Goal: Information Seeking & Learning: Understand process/instructions

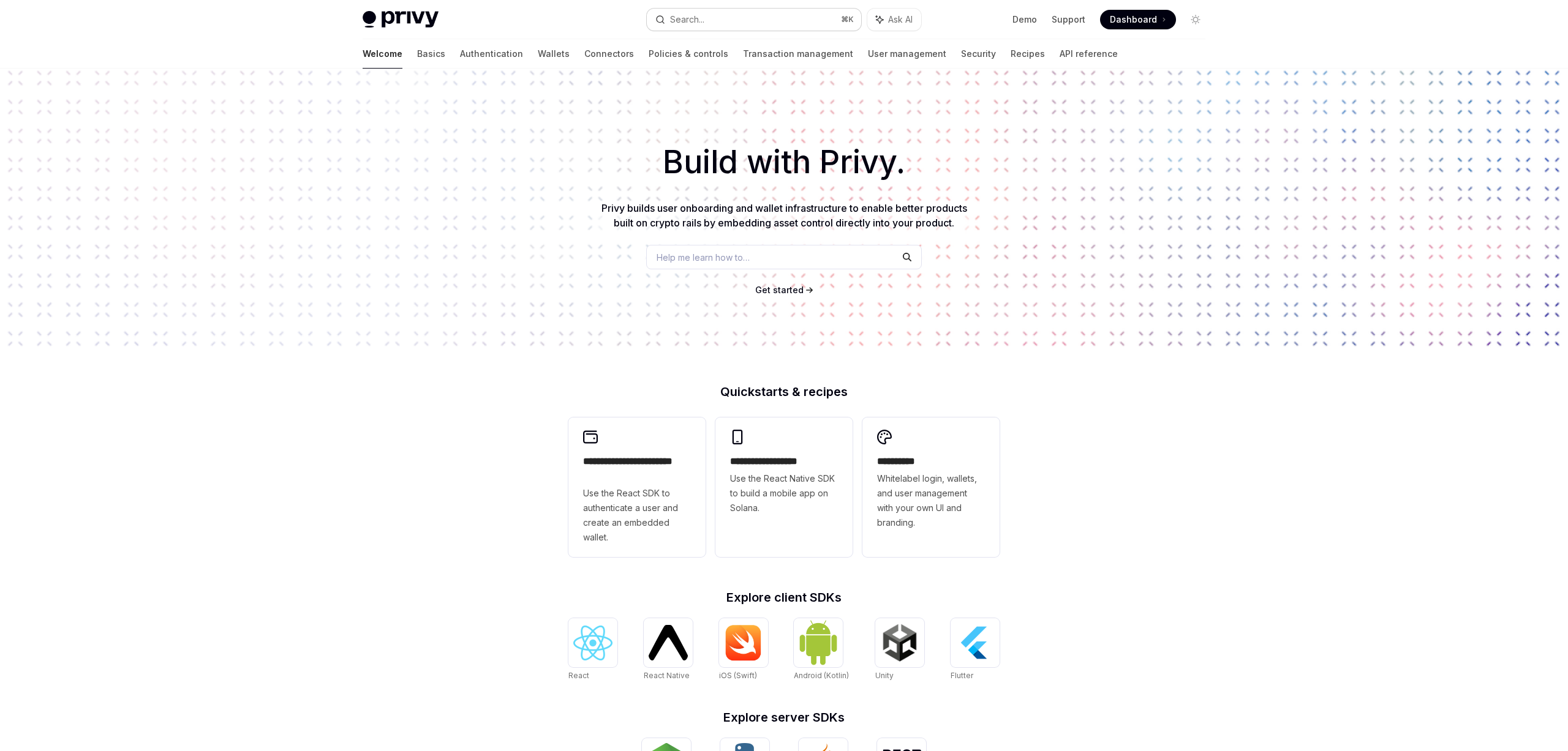
click at [789, 17] on button "Search... ⌘ K" at bounding box center [753, 20] width 215 height 22
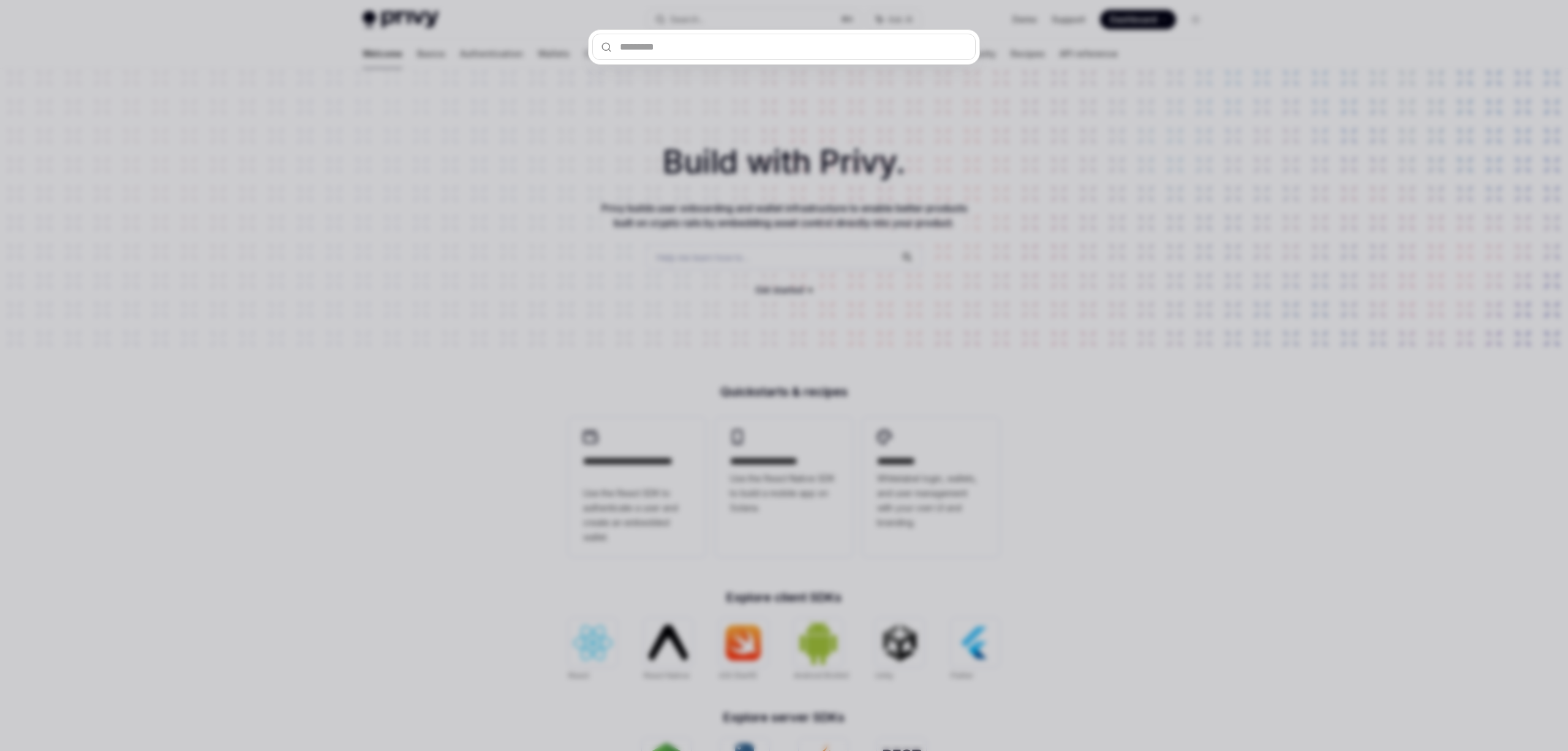
type input "*"
type textarea "*"
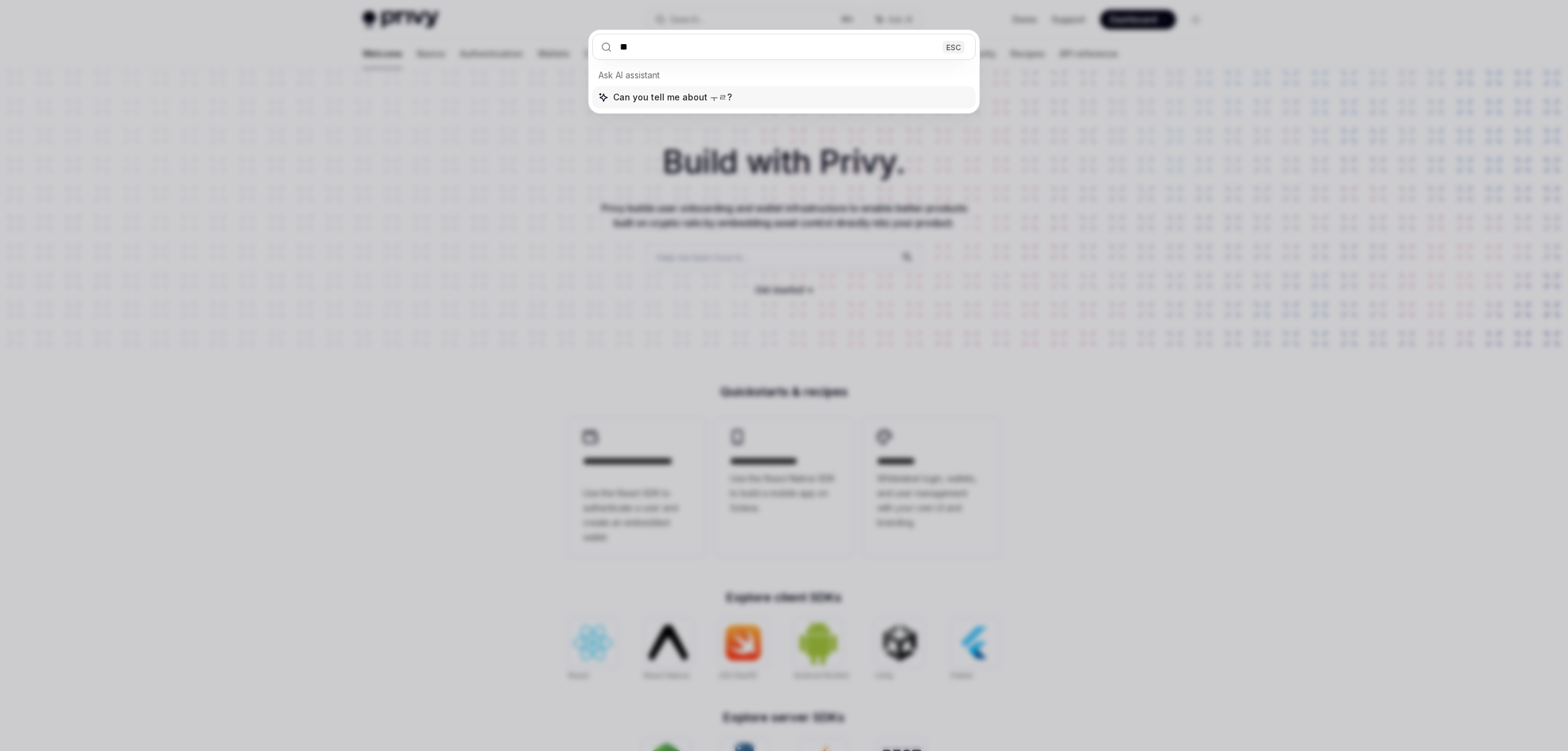
type input "***"
type textarea "*"
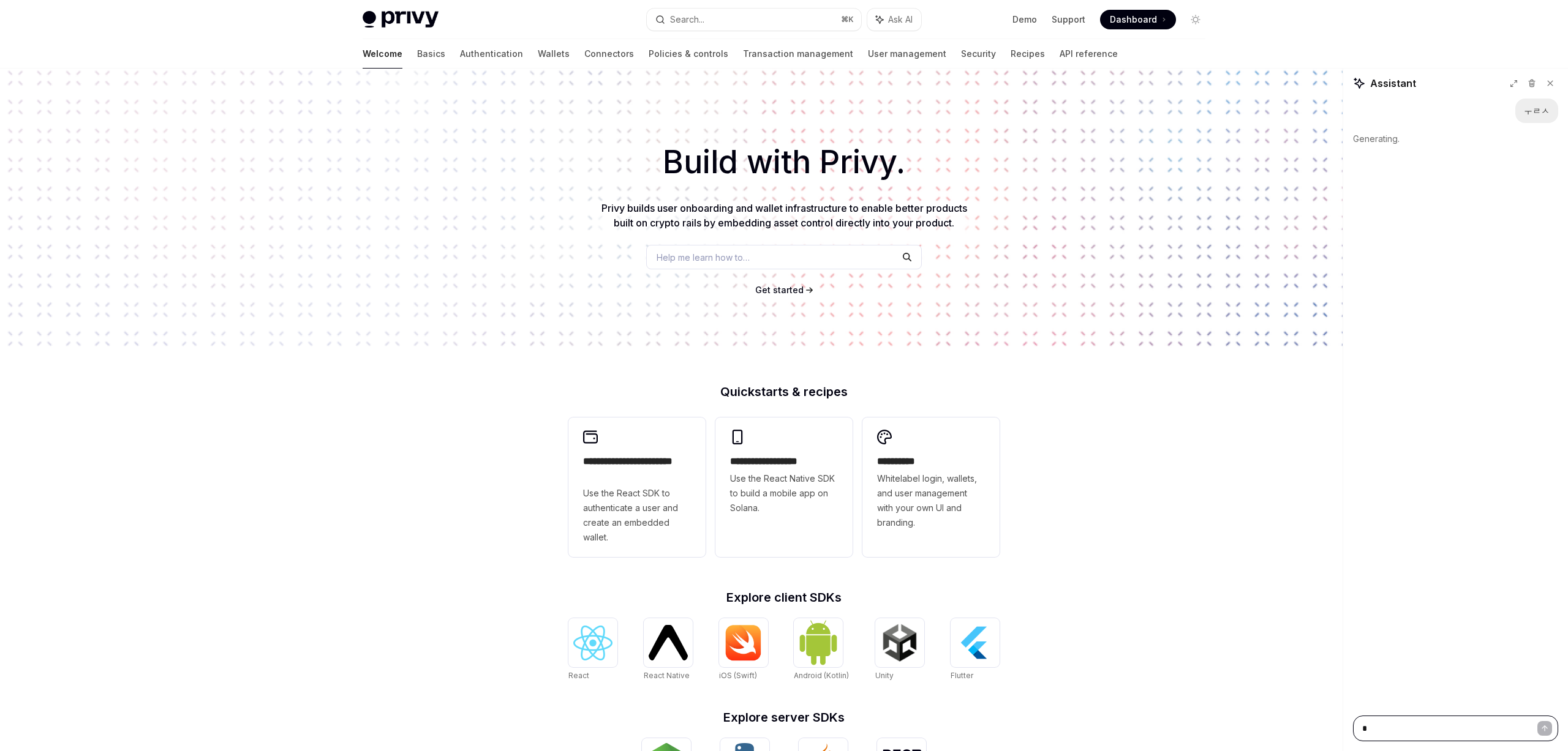
type textarea "*"
click at [688, 22] on div "Search..." at bounding box center [687, 19] width 35 height 15
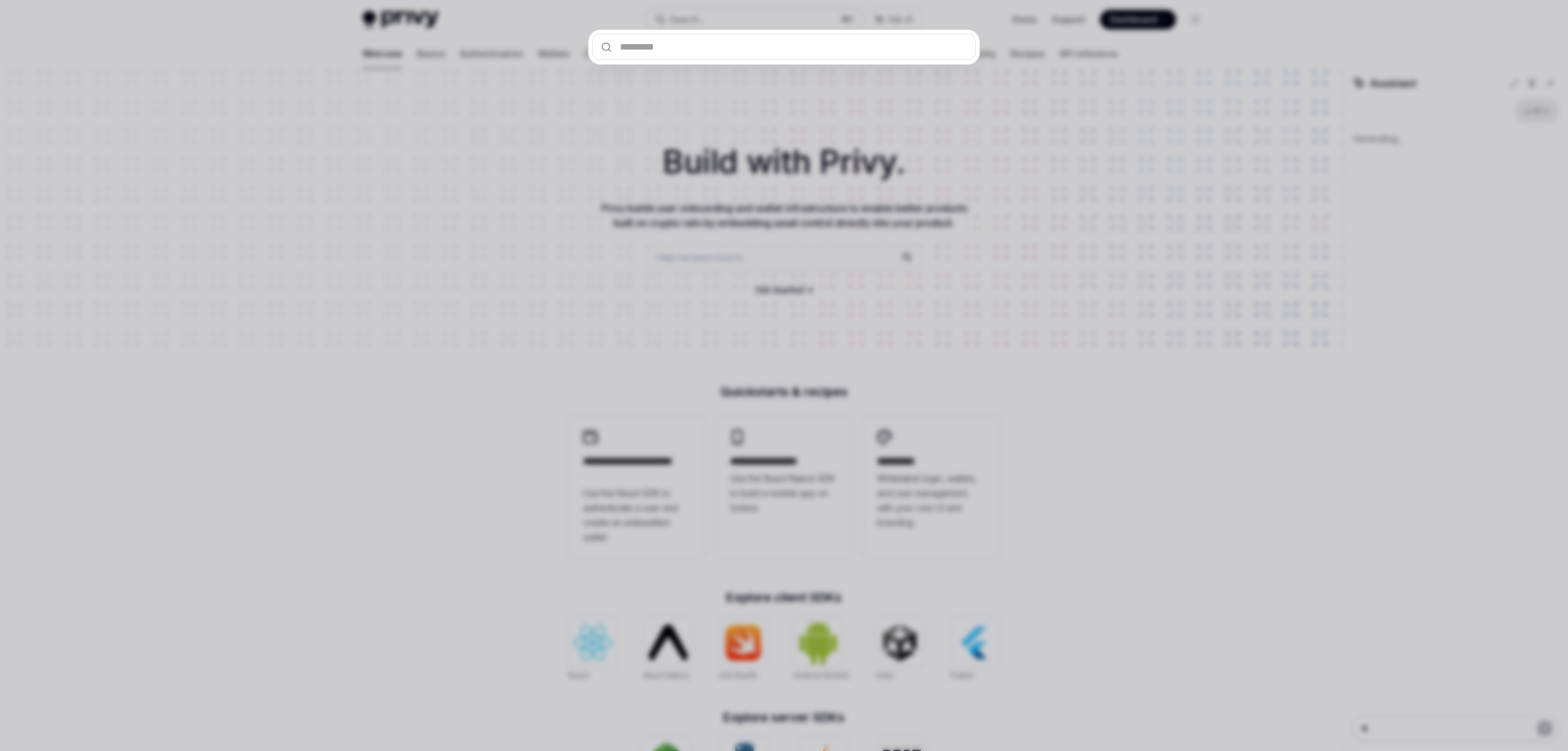
type textarea "*"
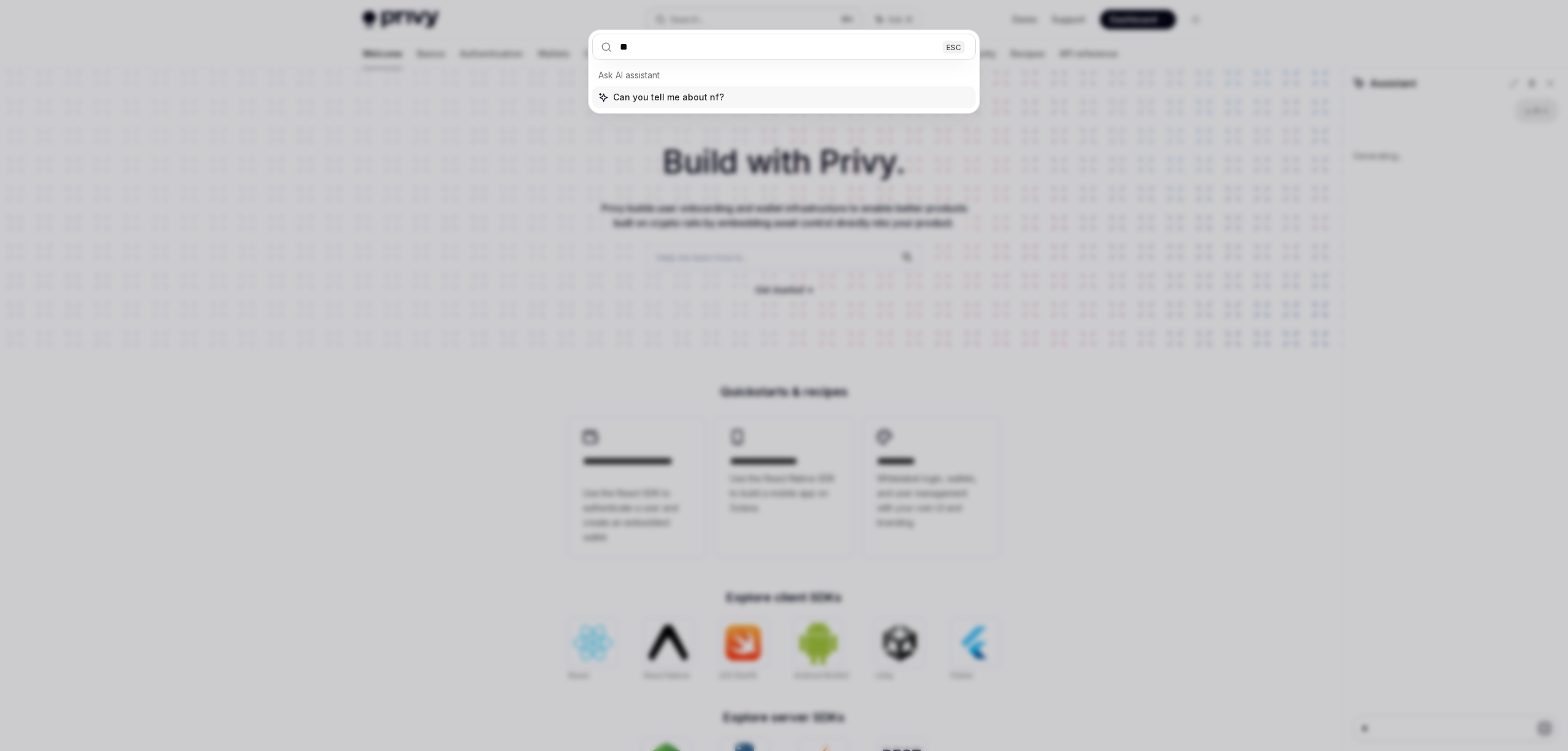
type input "***"
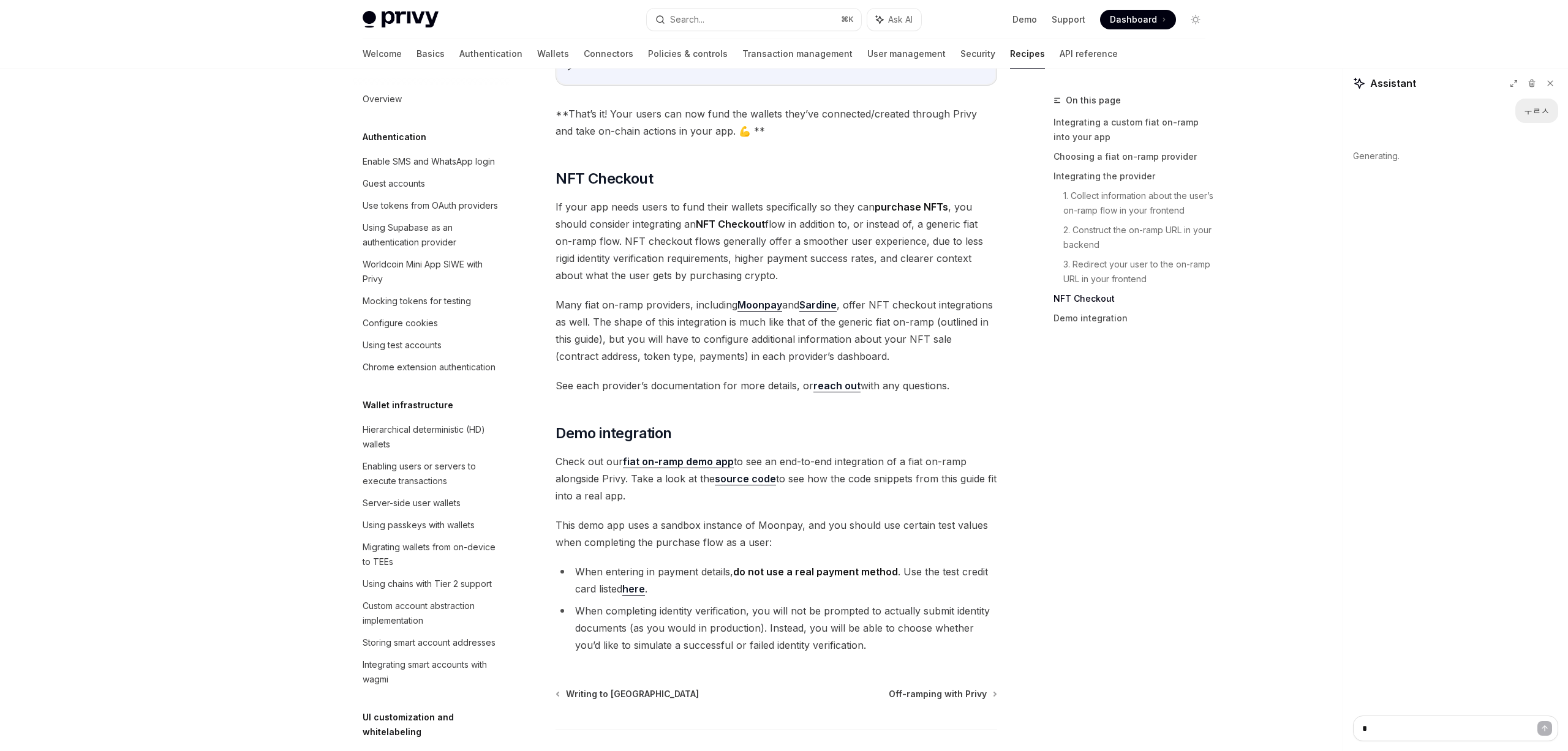
scroll to position [777, 0]
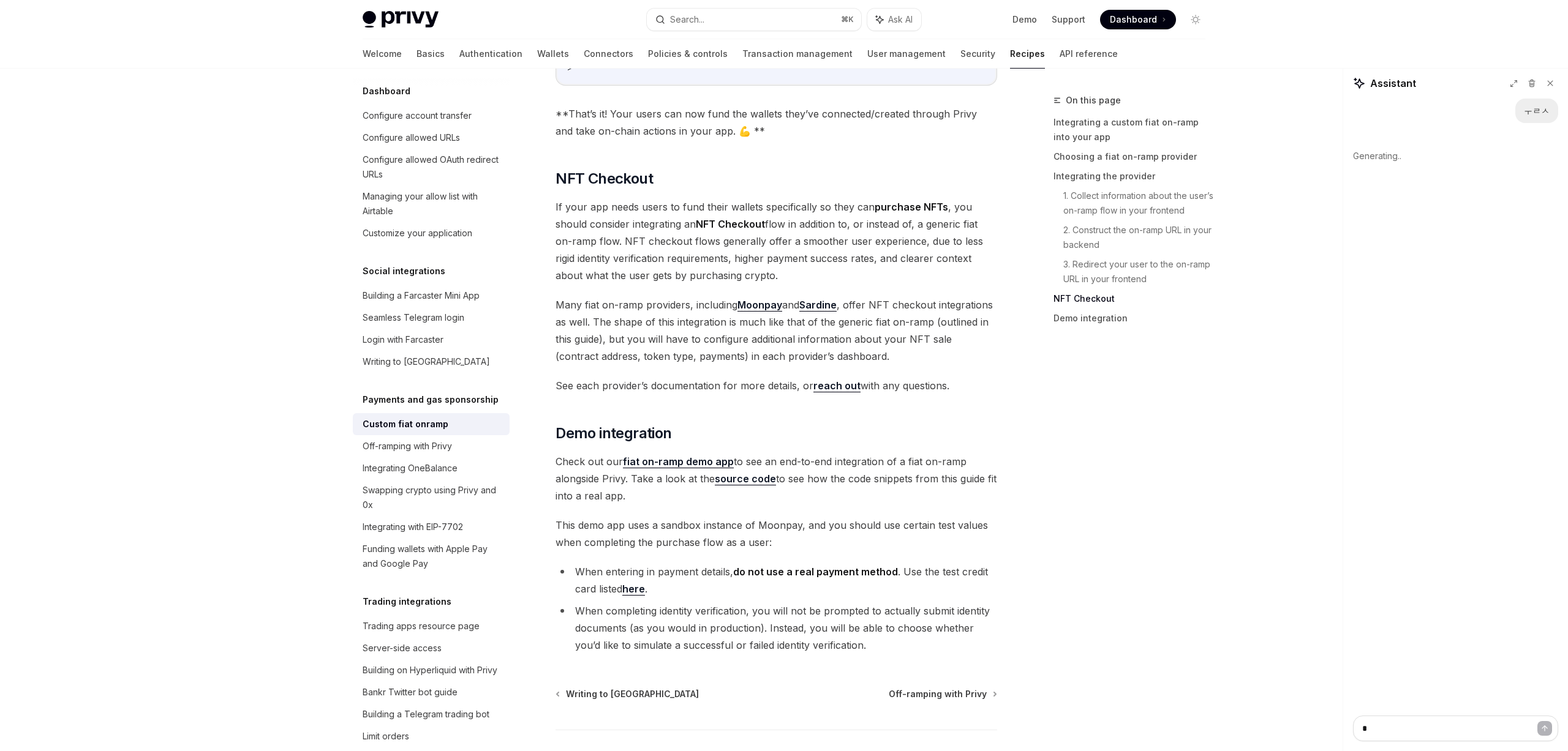
type textarea "*"
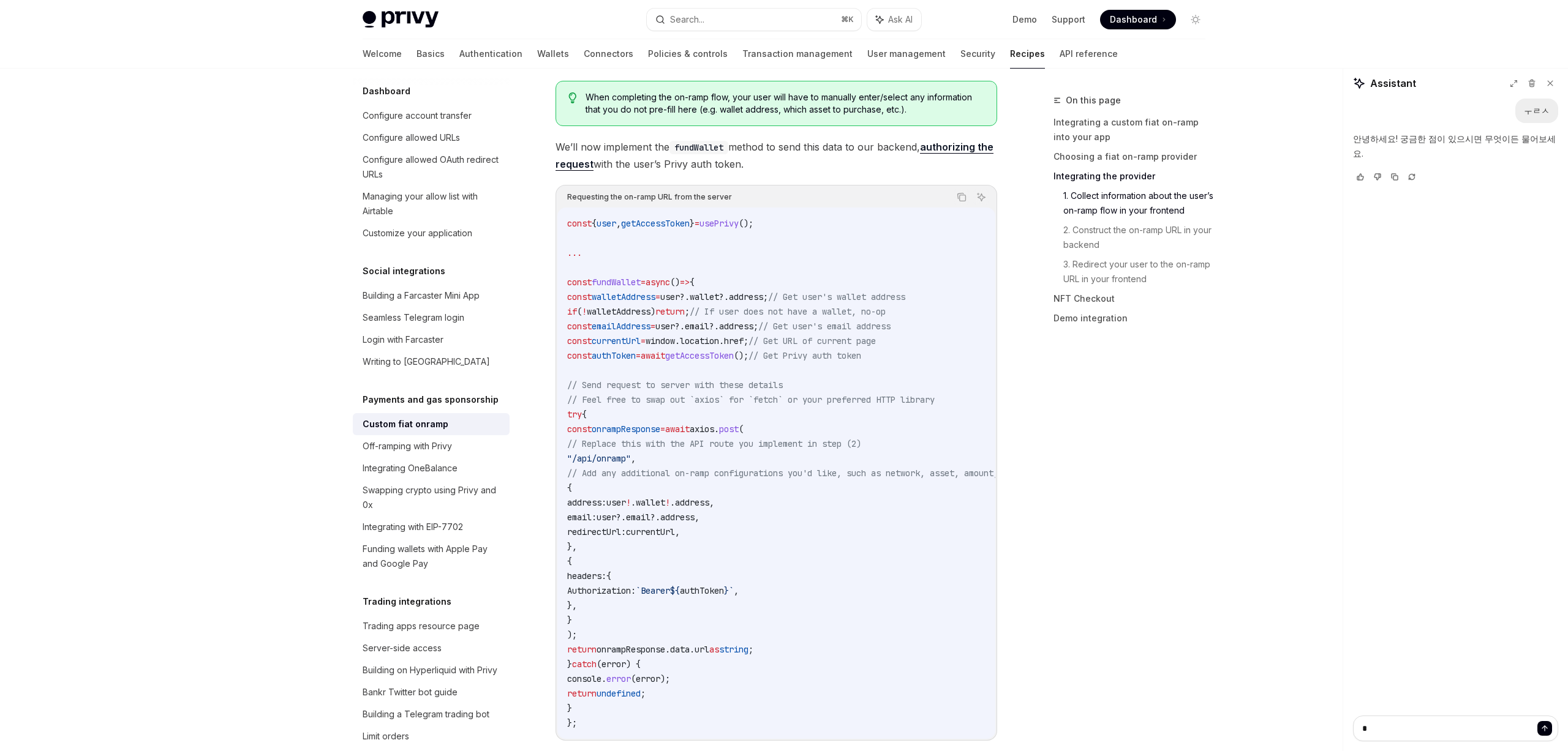
scroll to position [1612, 0]
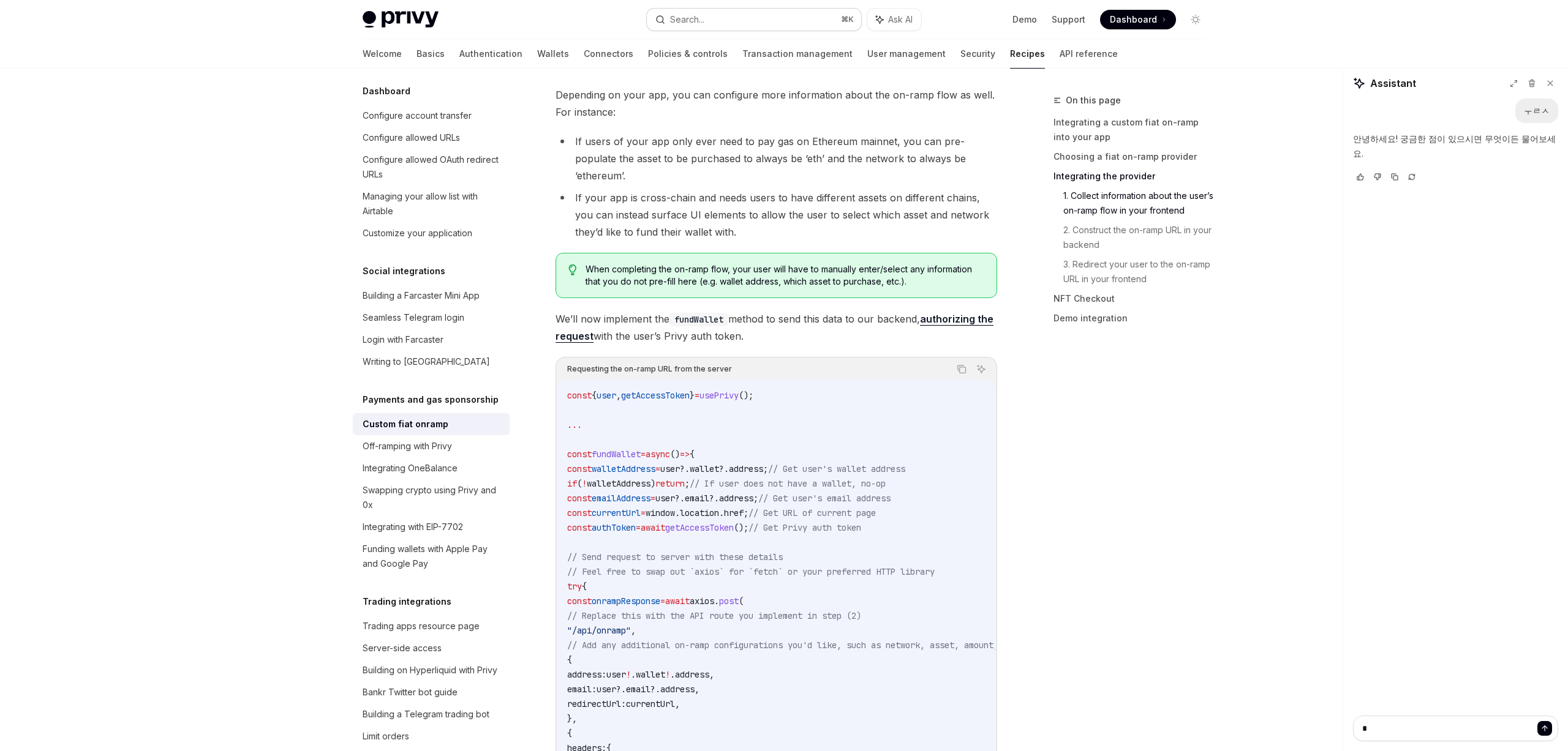
click at [709, 24] on button "Search... ⌘ K" at bounding box center [753, 20] width 215 height 22
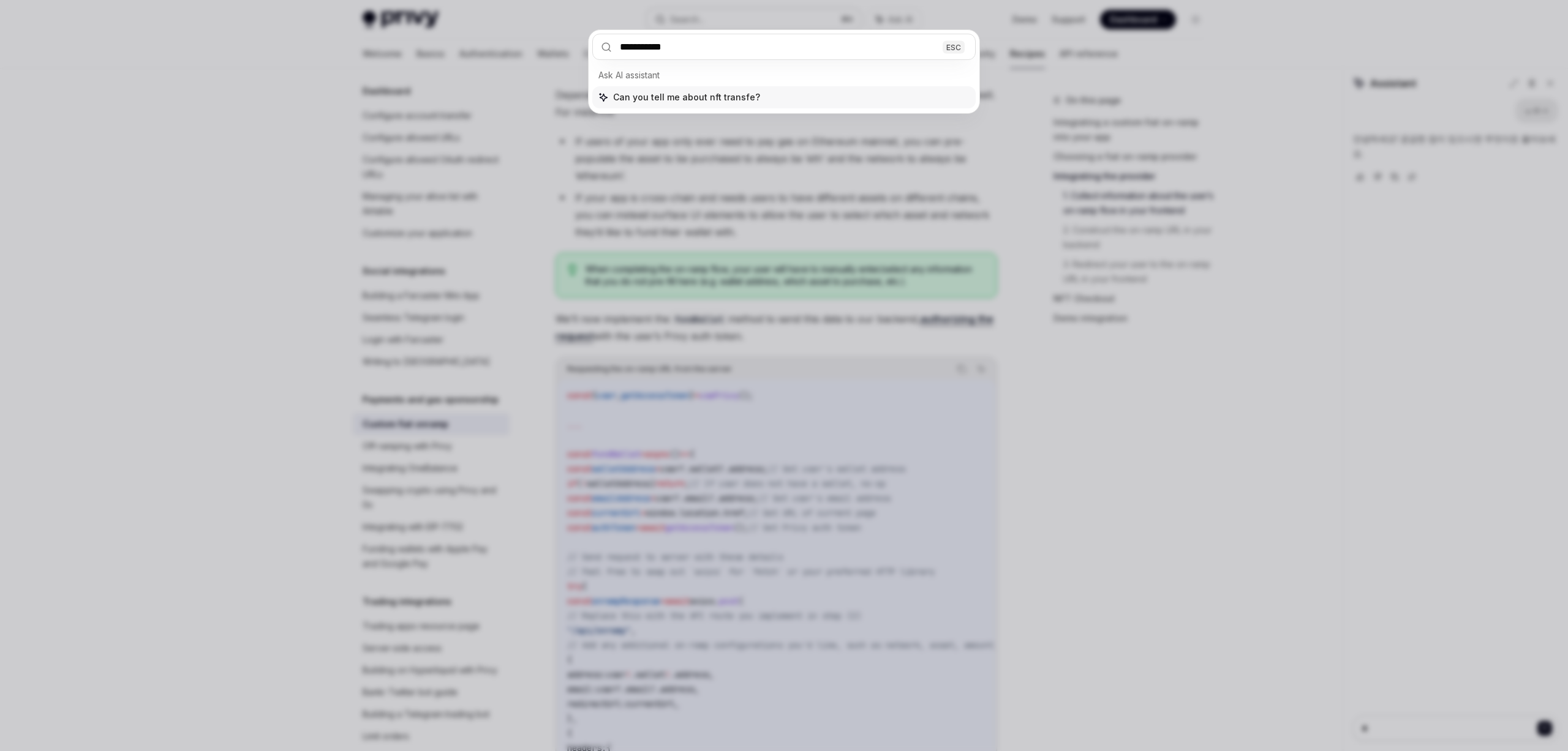
type input "**********"
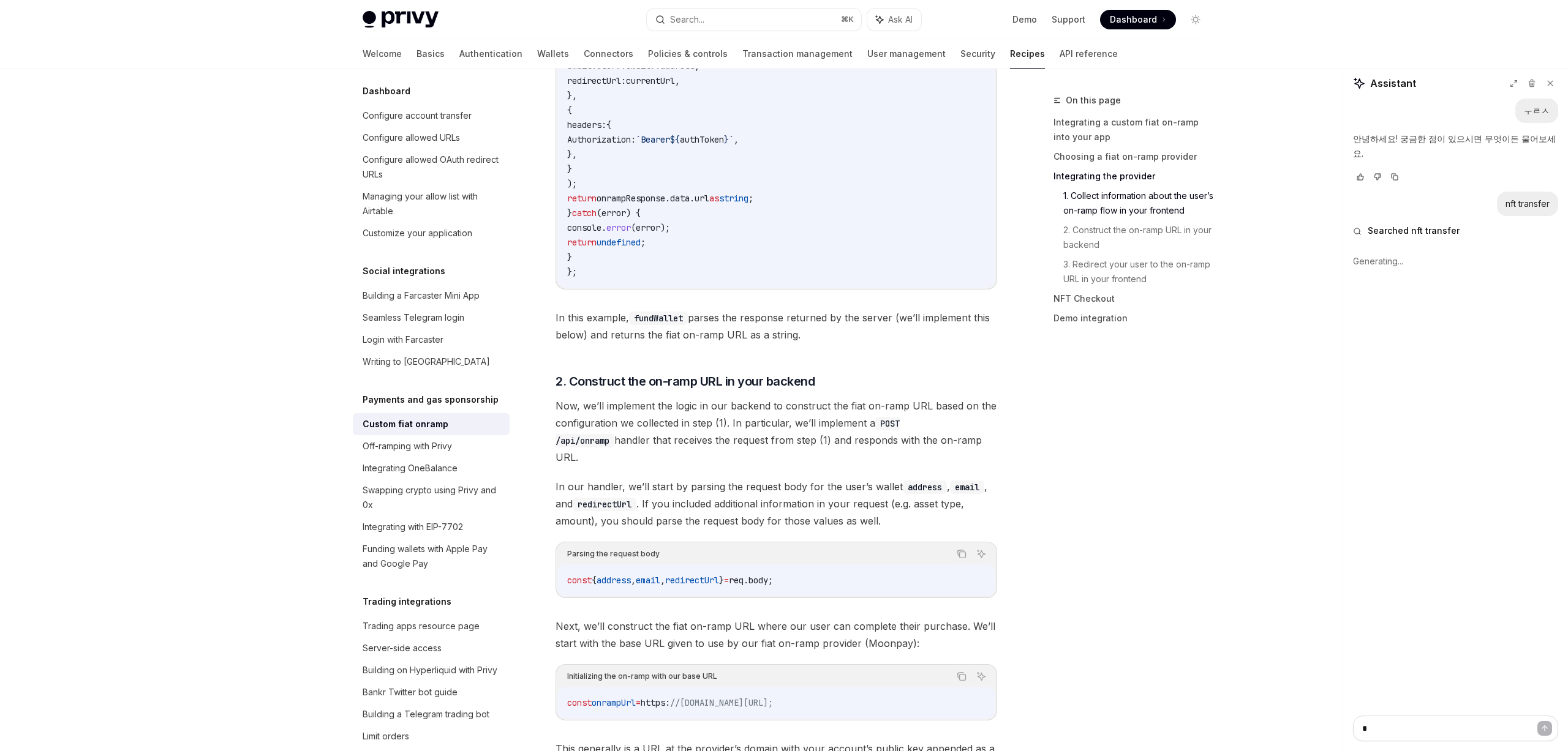
scroll to position [2215, 0]
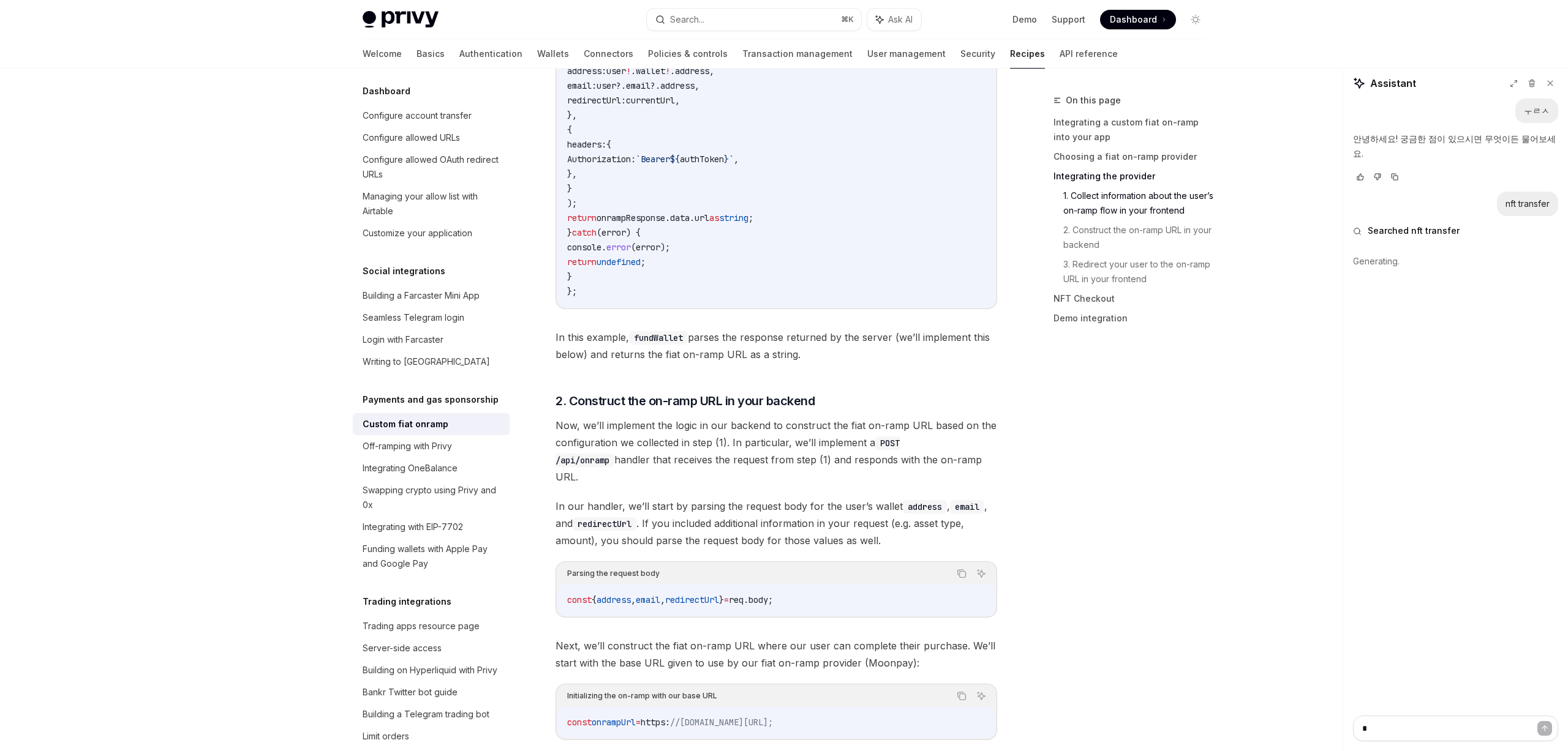
type textarea "*"
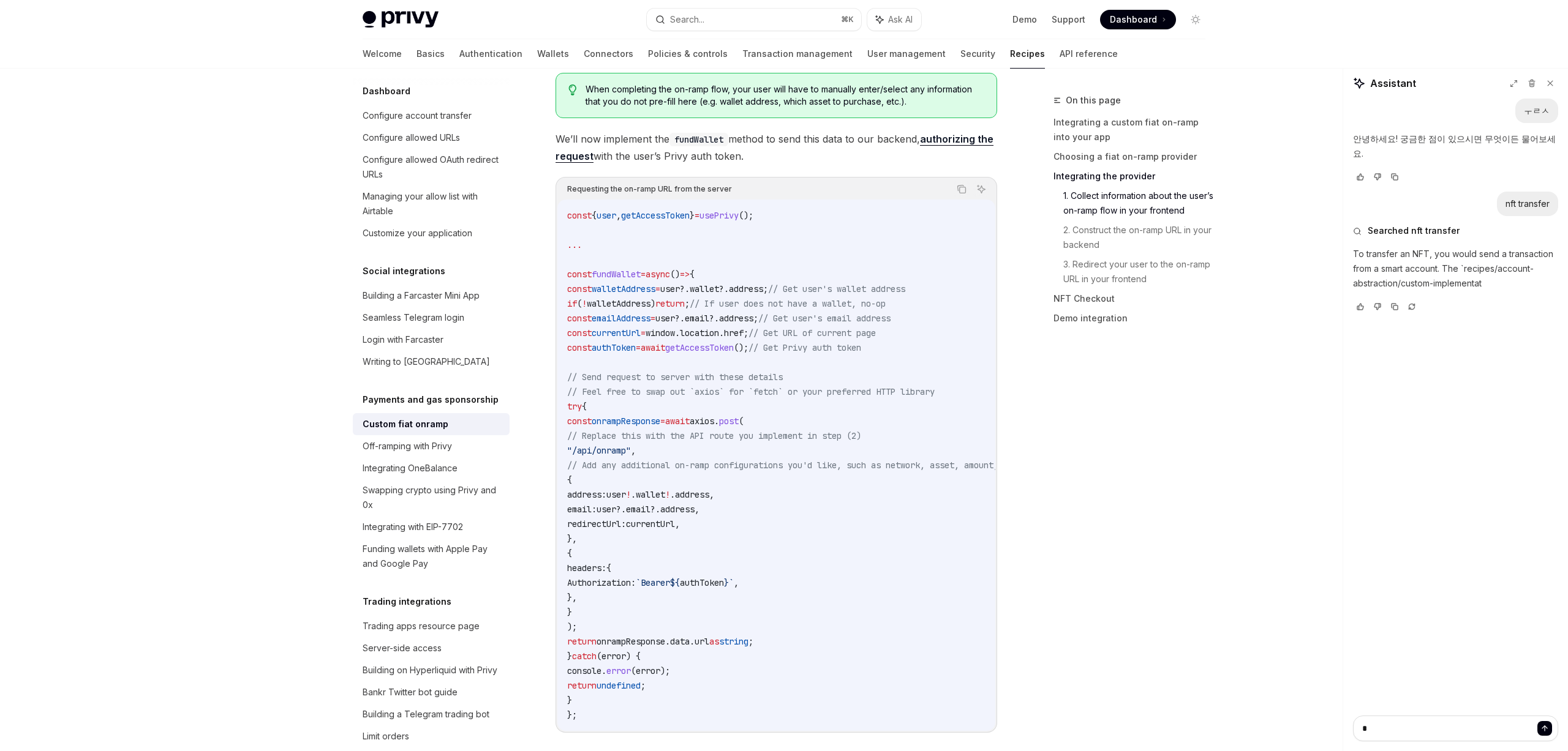
scroll to position [1717, 0]
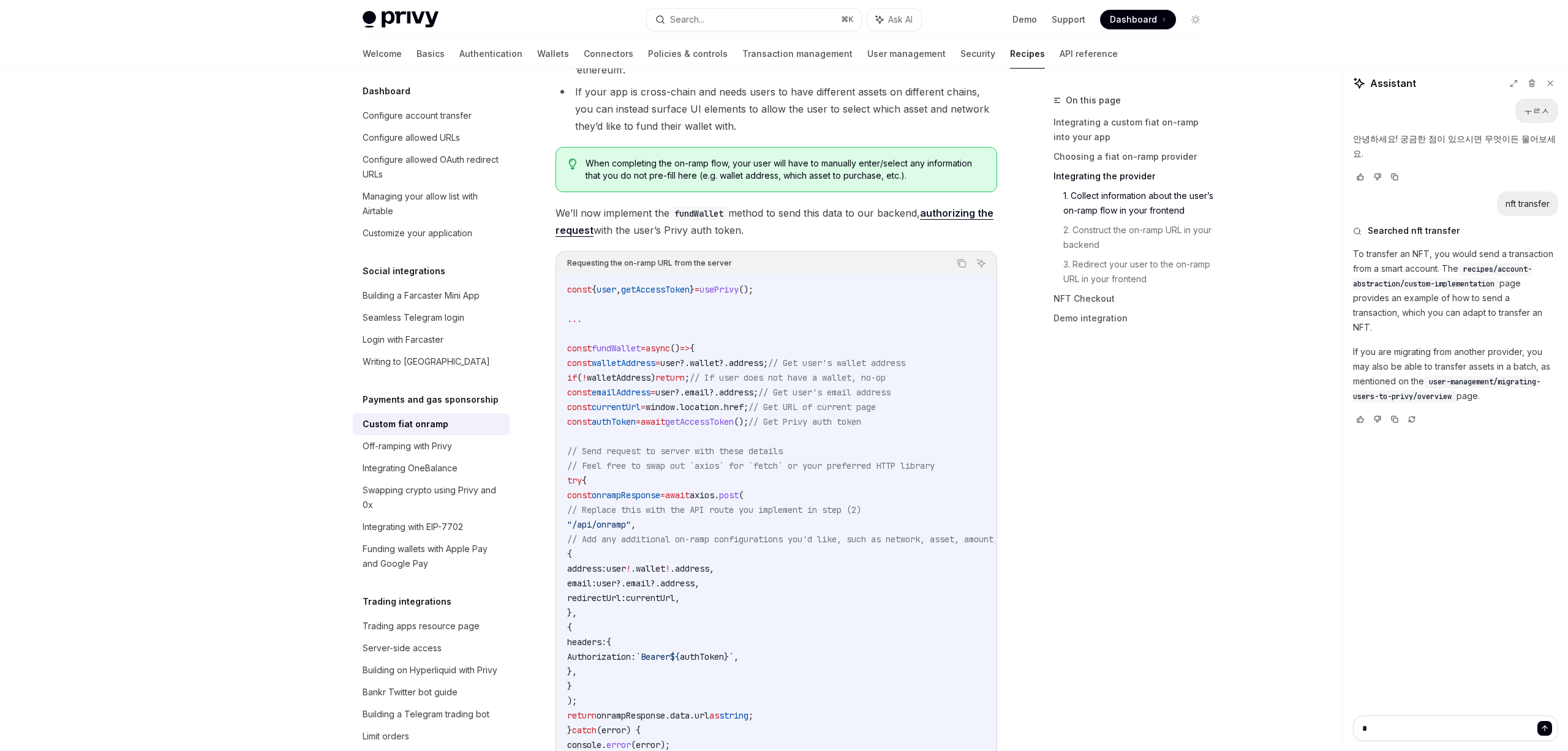
click at [1469, 275] on code "recipes/account-abstraction/custom-implementation" at bounding box center [1441, 276] width 179 height 27
drag, startPoint x: 1467, startPoint y: 253, endPoint x: 1498, endPoint y: 269, distance: 34.9
click at [1498, 270] on span "recipes/account-abstraction/custom-implementation" at bounding box center [1441, 277] width 179 height 25
copy span "recipes/account-abstraction/custom-implementation"
click at [723, 35] on div "Privy Docs home page Search... ⌘ K Ask AI Demo Support Dashboard Dashboard Sear…" at bounding box center [784, 20] width 842 height 40
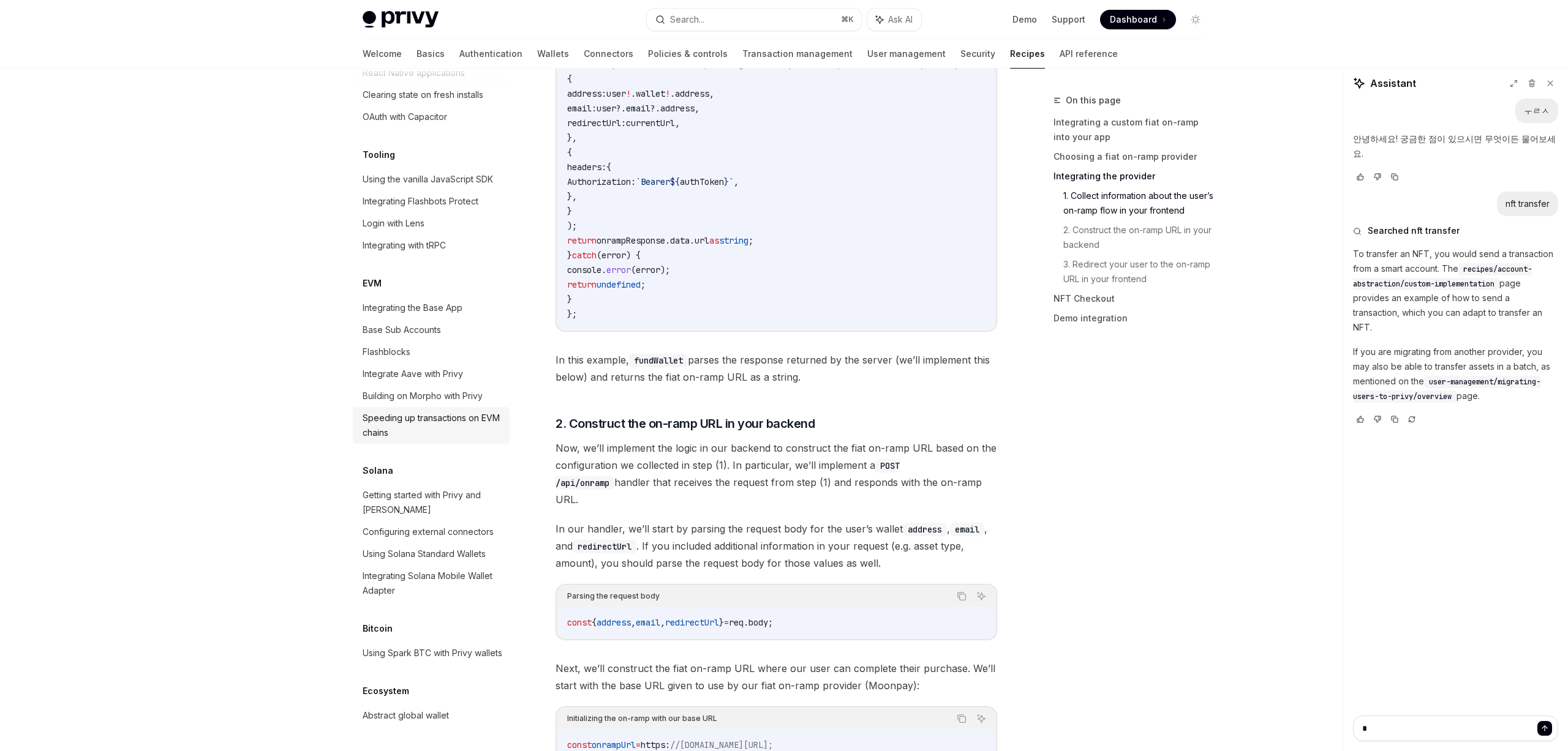
scroll to position [2233, 0]
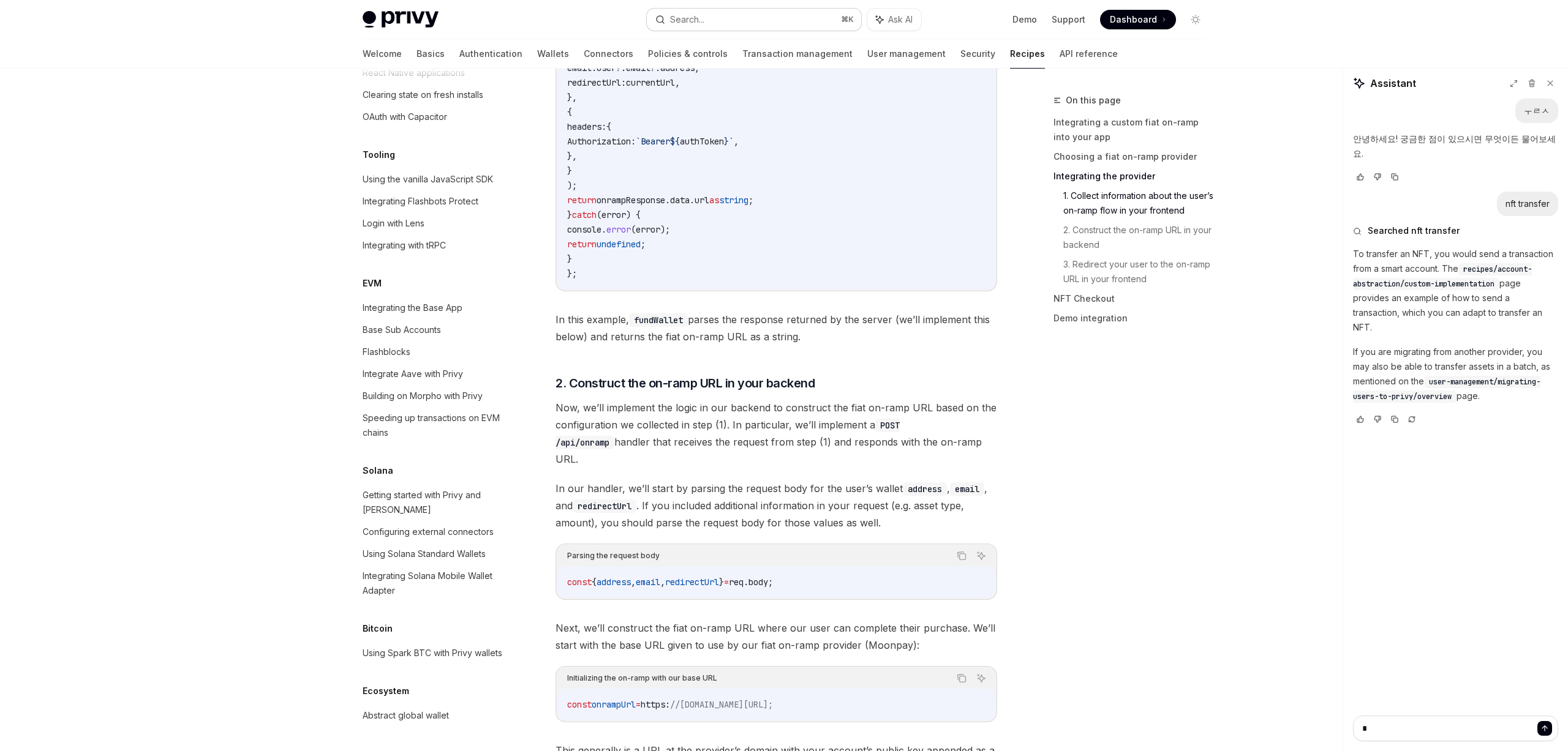
click at [697, 12] on div "Search..." at bounding box center [687, 19] width 35 height 15
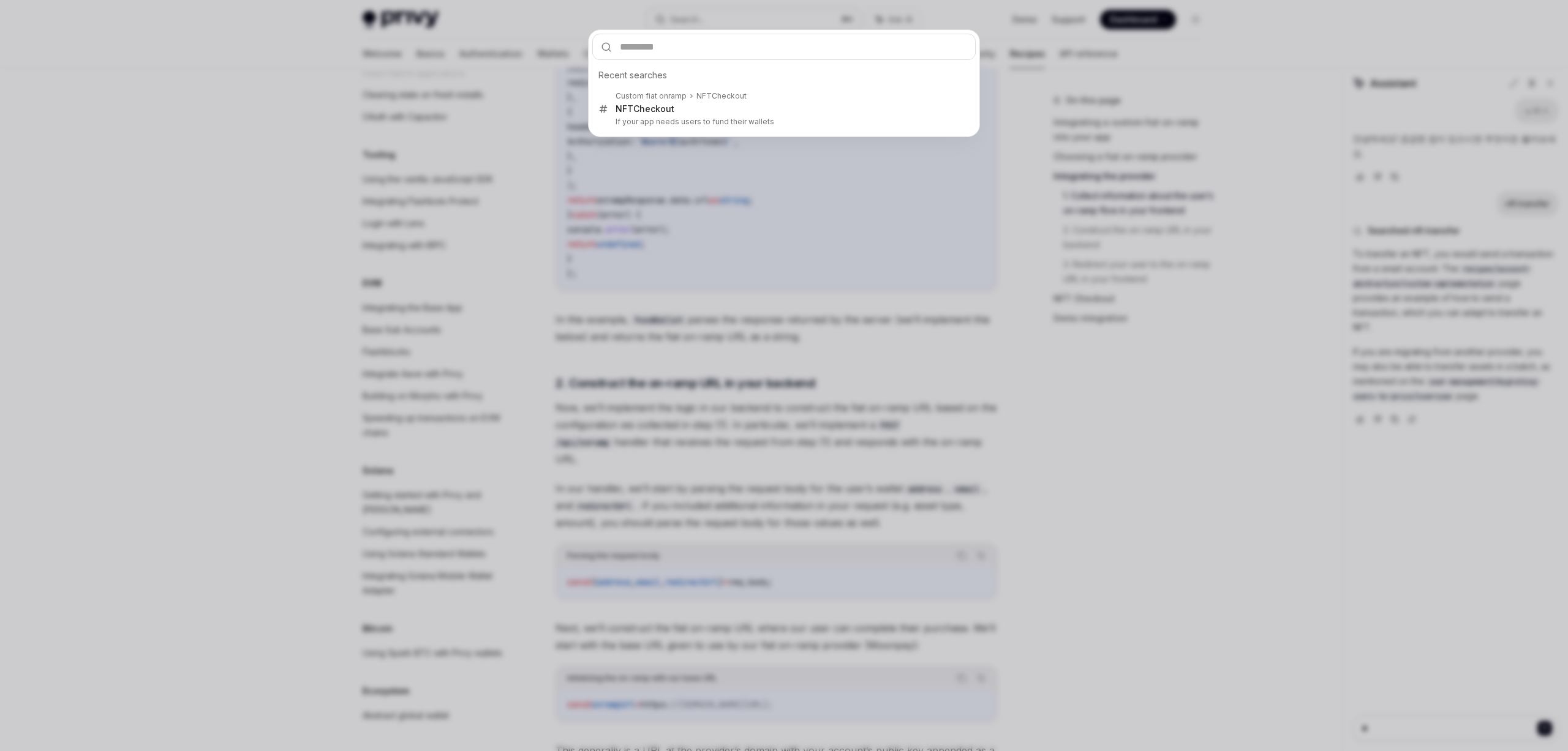
type input "**********"
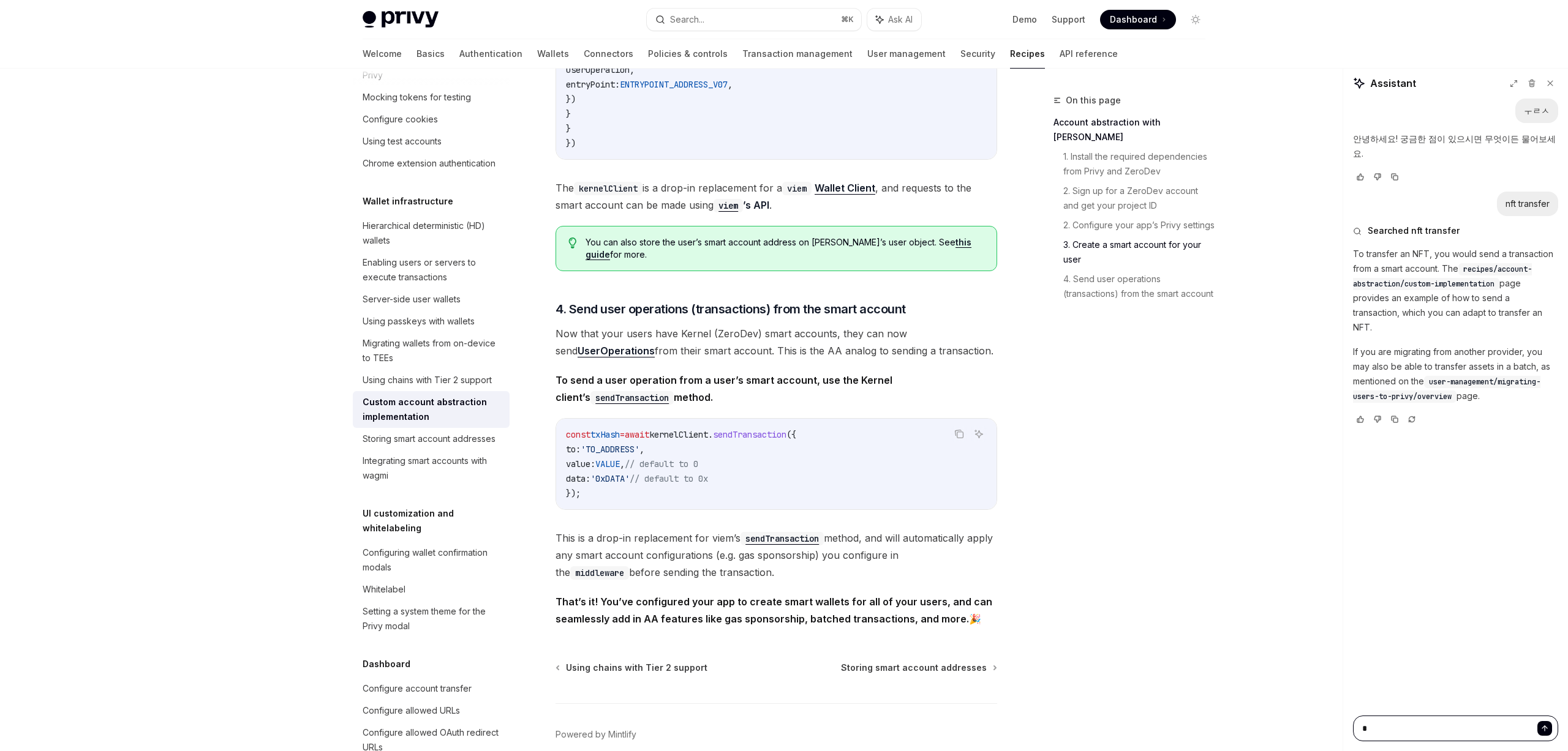
scroll to position [2354, 0]
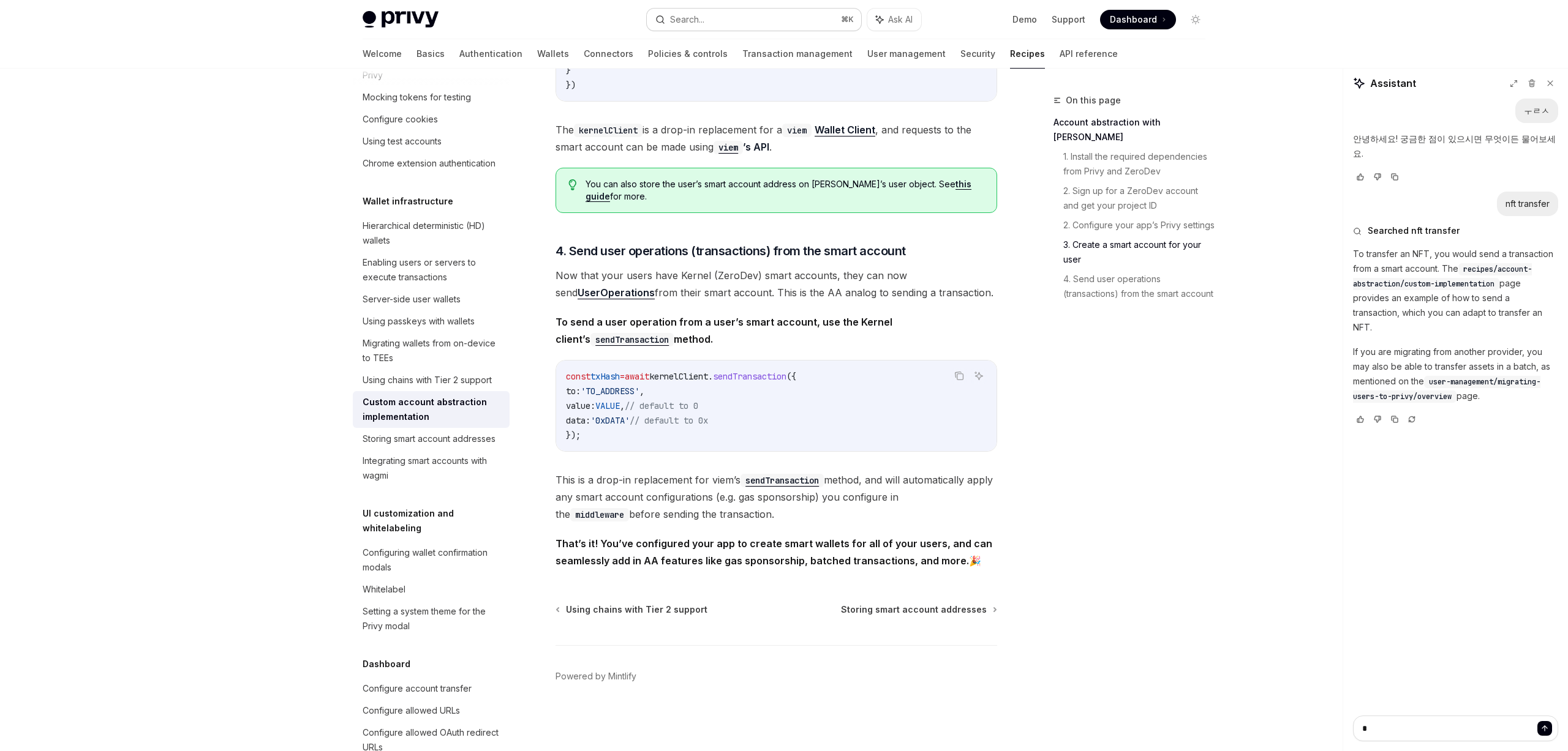
click at [758, 14] on button "Search... ⌘ K" at bounding box center [753, 20] width 215 height 22
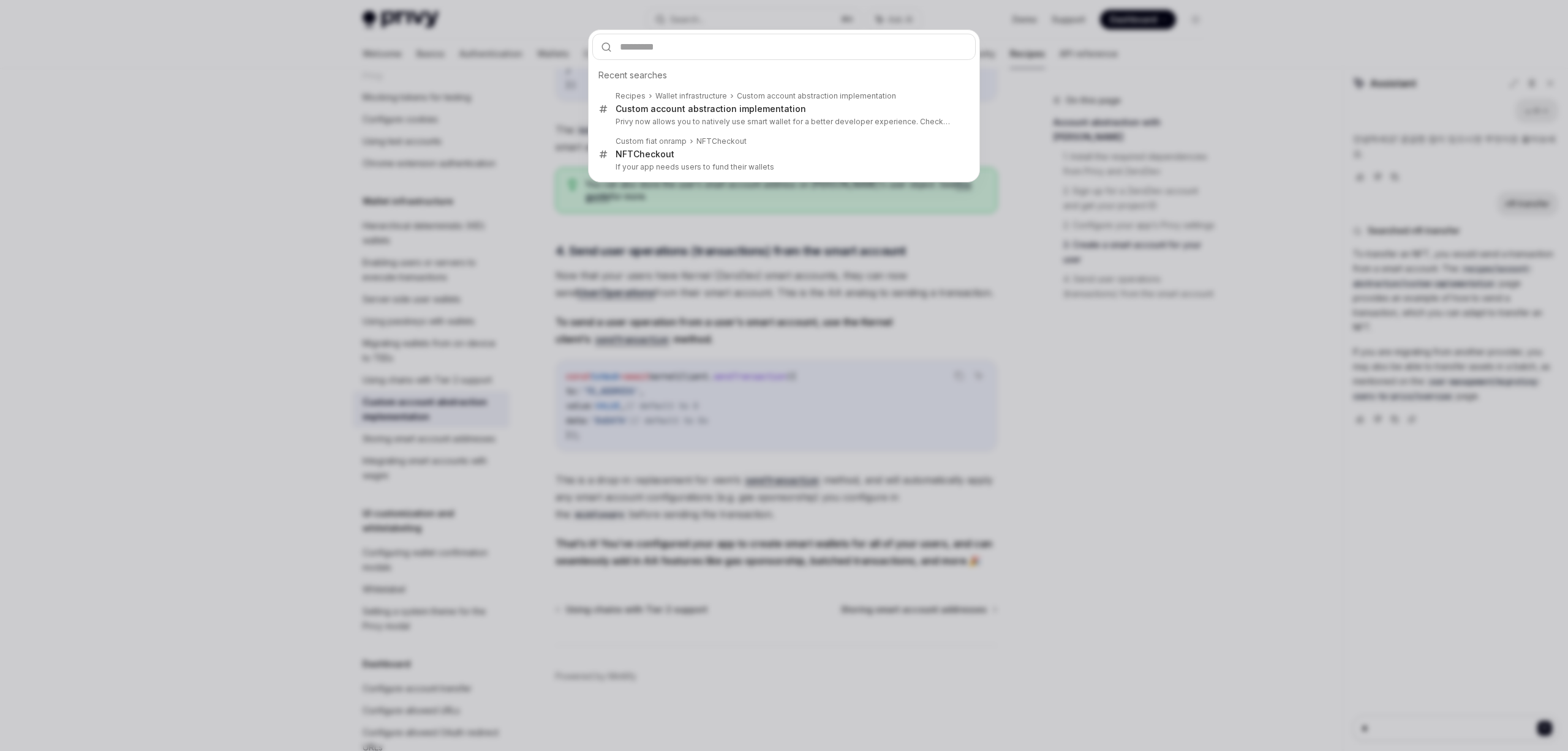
click at [1094, 369] on div "Recent searches Recipes Wallet infrastructure Custom account abstraction implem…" at bounding box center [784, 376] width 1568 height 751
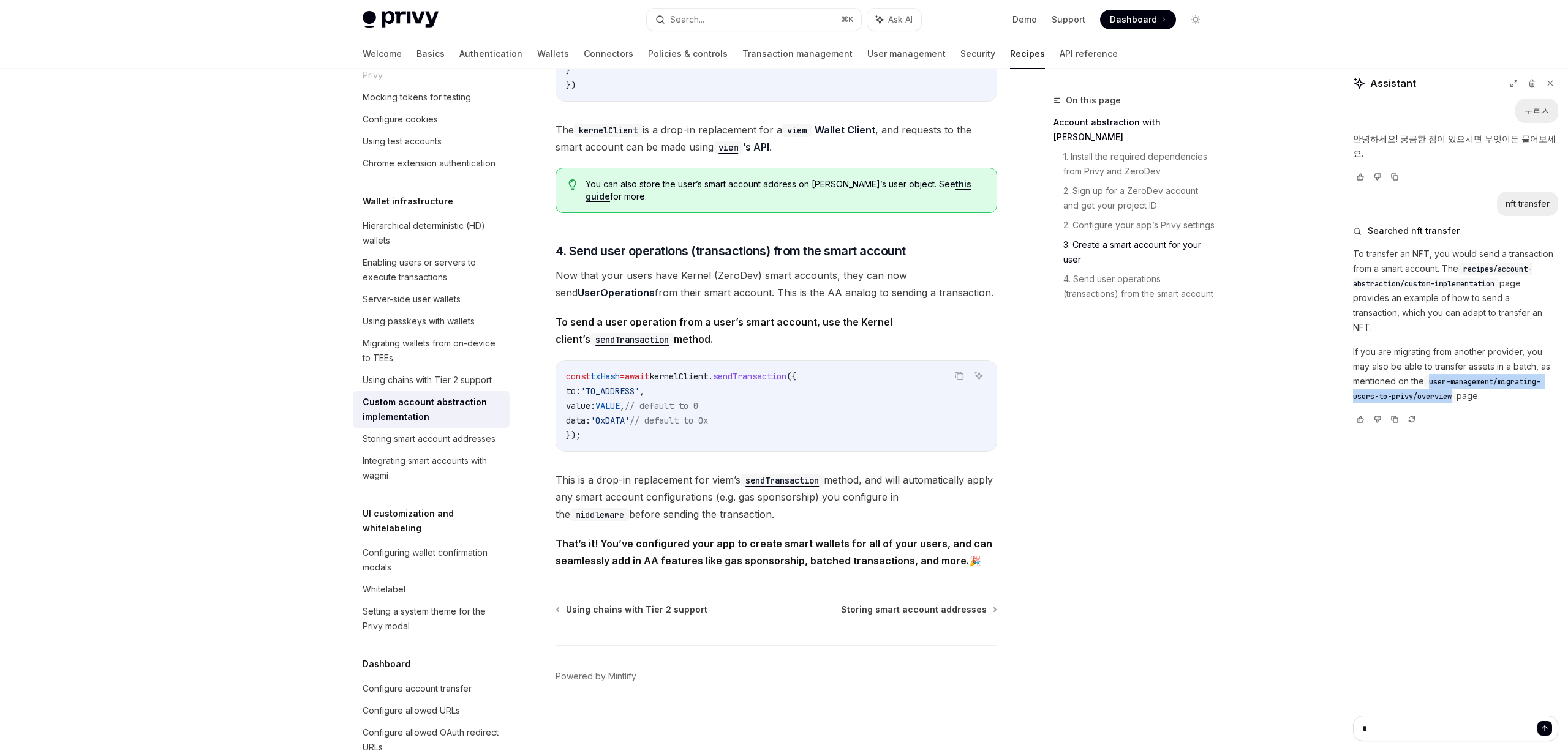
drag, startPoint x: 1430, startPoint y: 353, endPoint x: 1452, endPoint y: 372, distance: 29.1
click at [1452, 376] on code "user-management/migrating-users-to-privy/overview" at bounding box center [1446, 388] width 188 height 27
drag, startPoint x: 1466, startPoint y: 253, endPoint x: 1500, endPoint y: 270, distance: 38.0
click at [1500, 270] on code "recipes/account-abstraction/custom-implementation" at bounding box center [1441, 276] width 179 height 27
copy span "recipes/account-abstraction/custom-implementation"
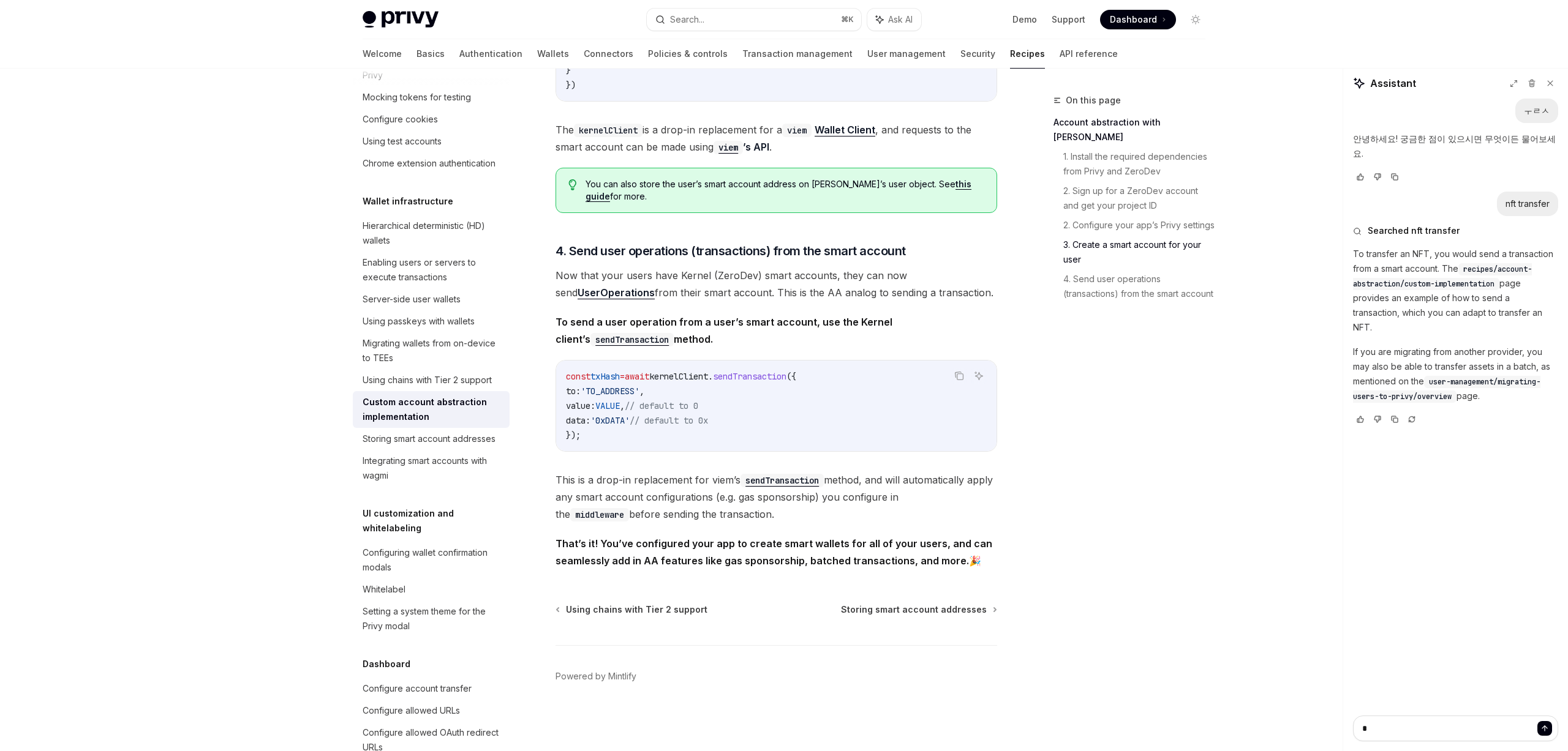
click at [1066, 484] on div "On this page Account abstraction with ZeroDev 1. Install the required dependenc…" at bounding box center [1122, 422] width 186 height 658
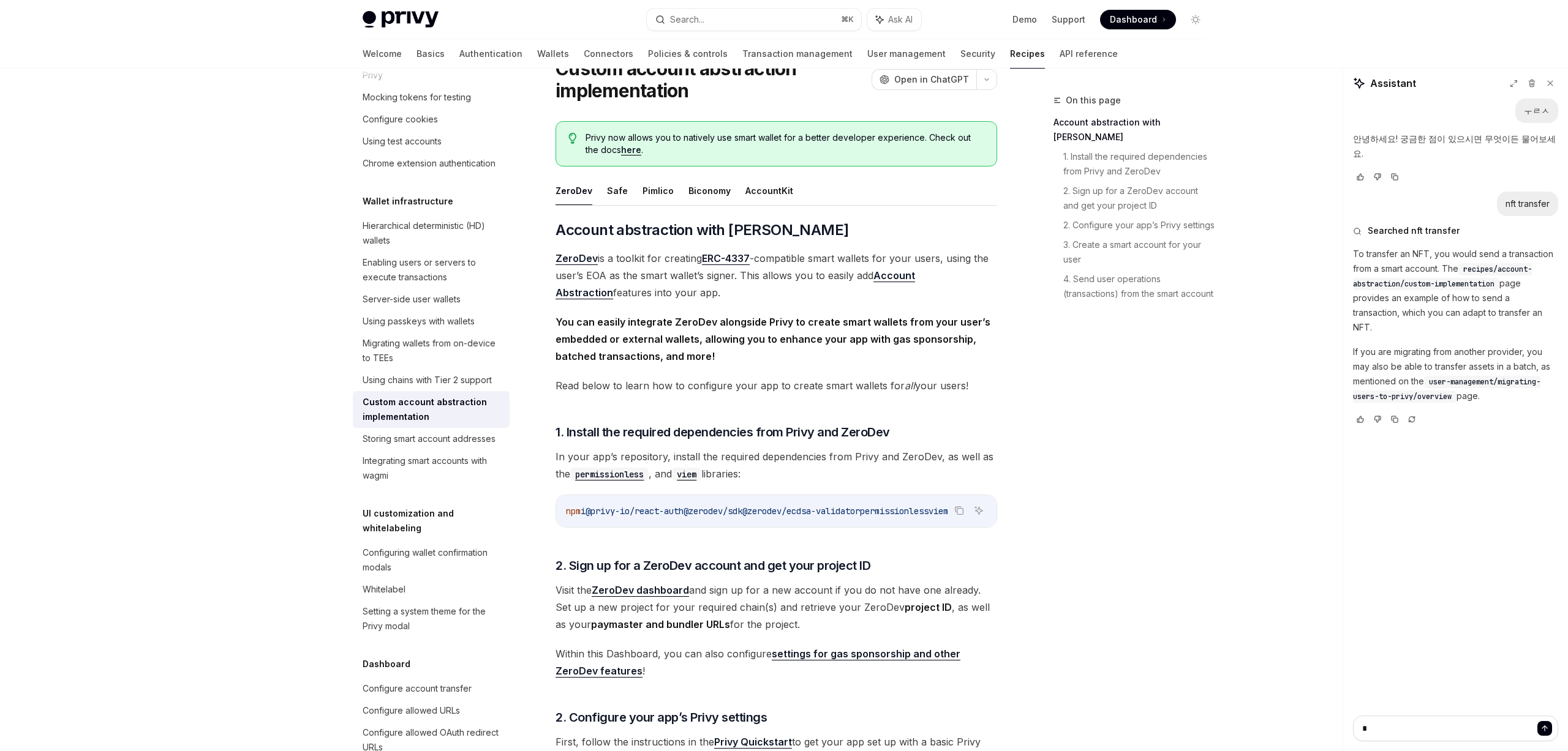
scroll to position [0, 0]
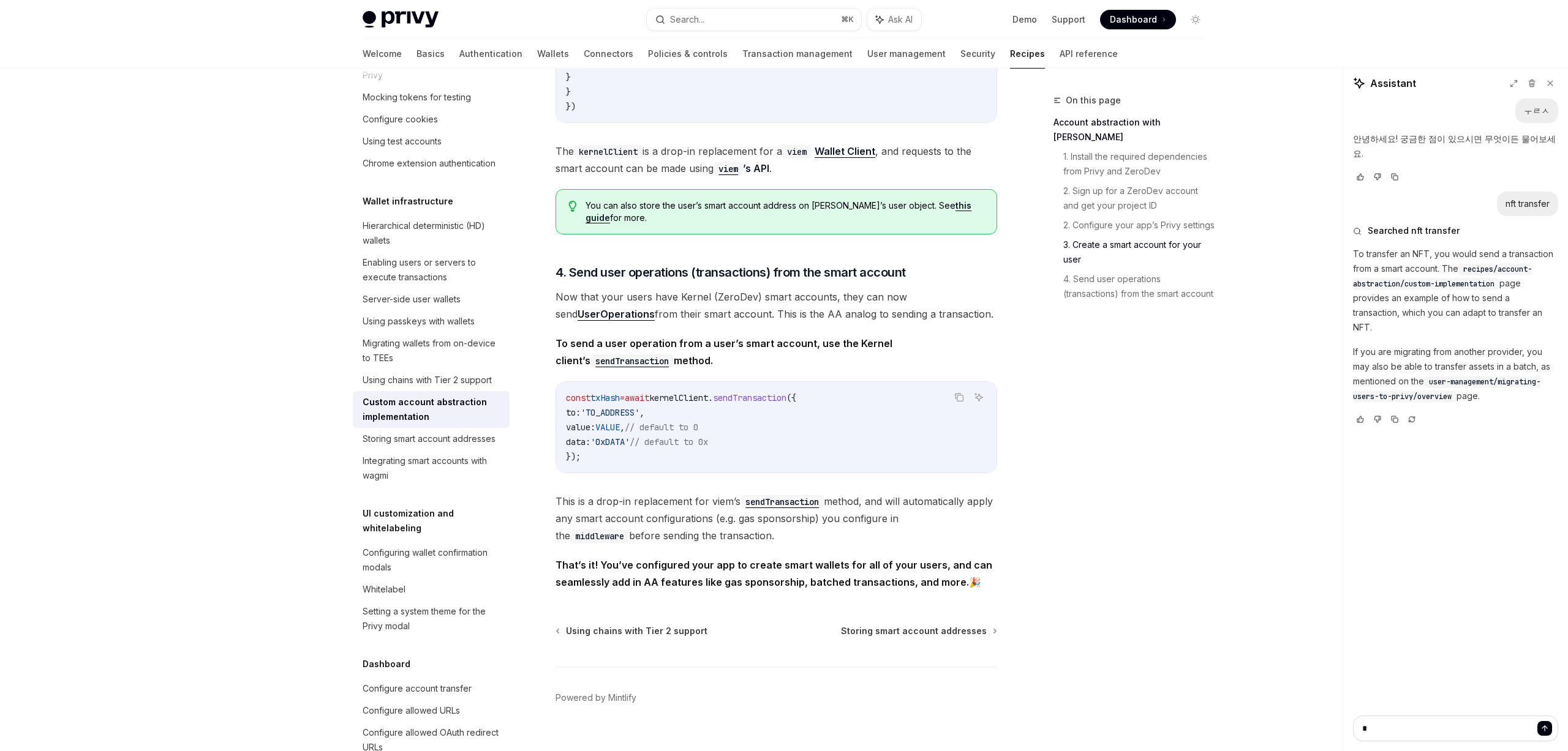
scroll to position [2332, 0]
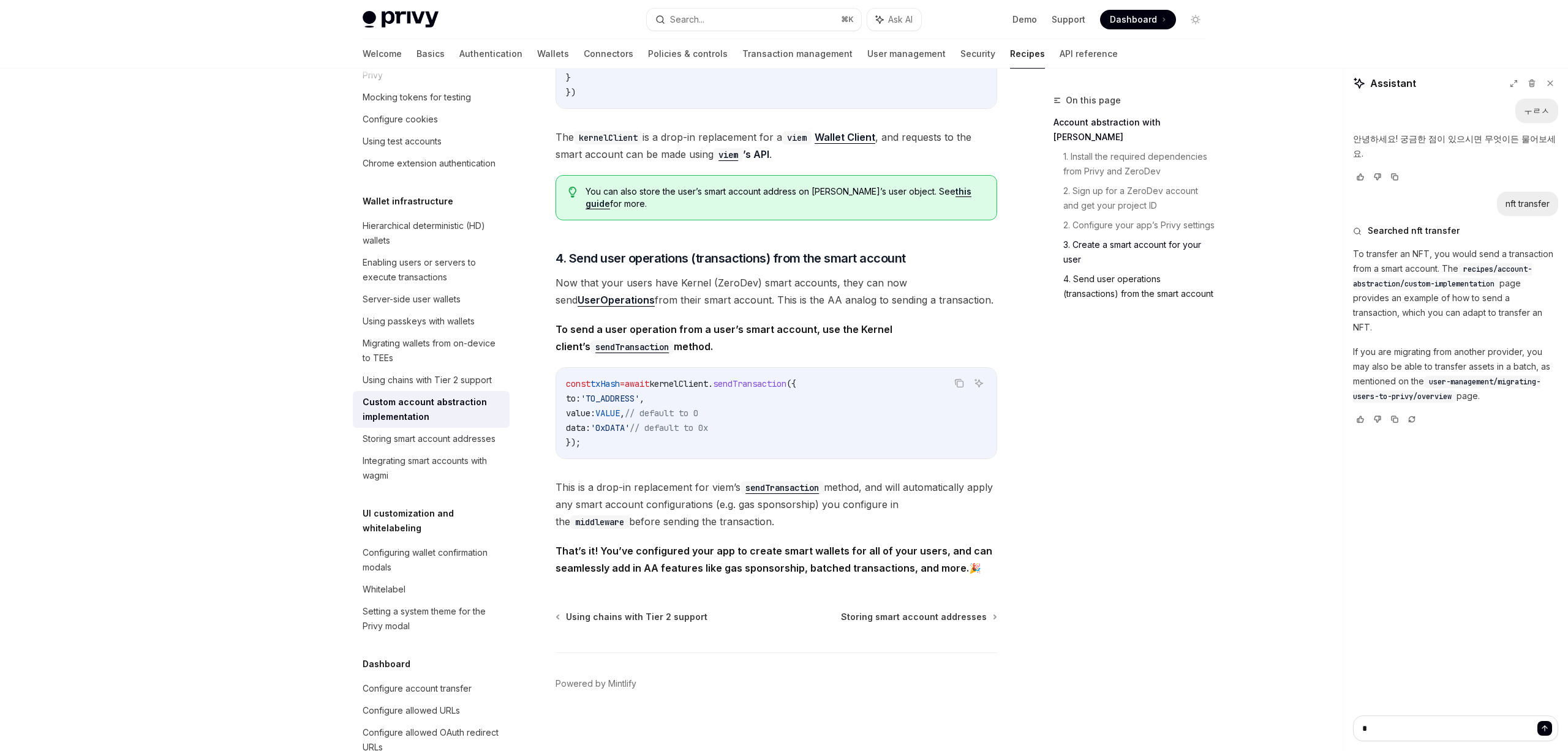
click at [1093, 280] on link "4. Send user operations (transactions) from the smart account" at bounding box center [1139, 287] width 152 height 35
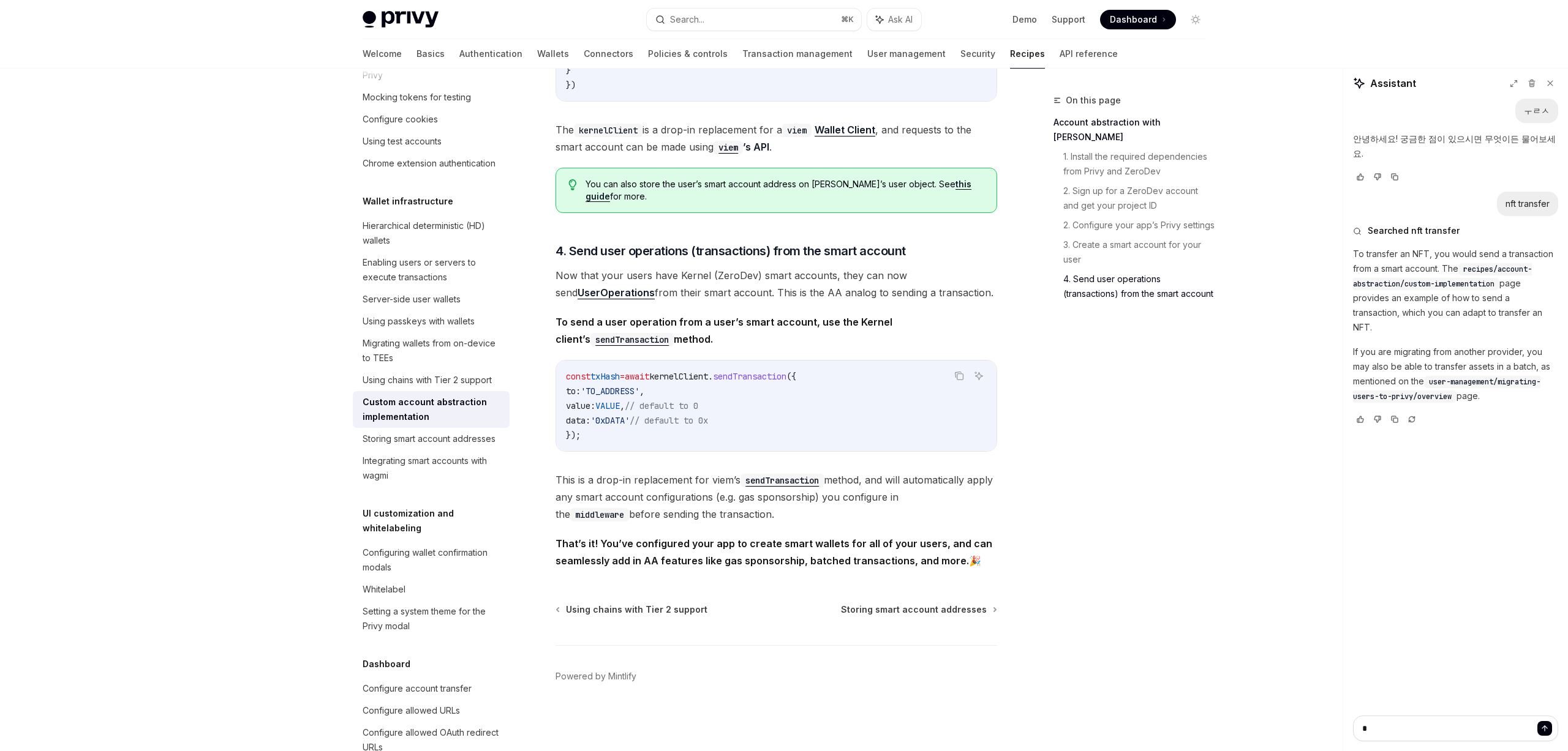
click at [799, 482] on code "sendTransaction" at bounding box center [782, 480] width 83 height 14
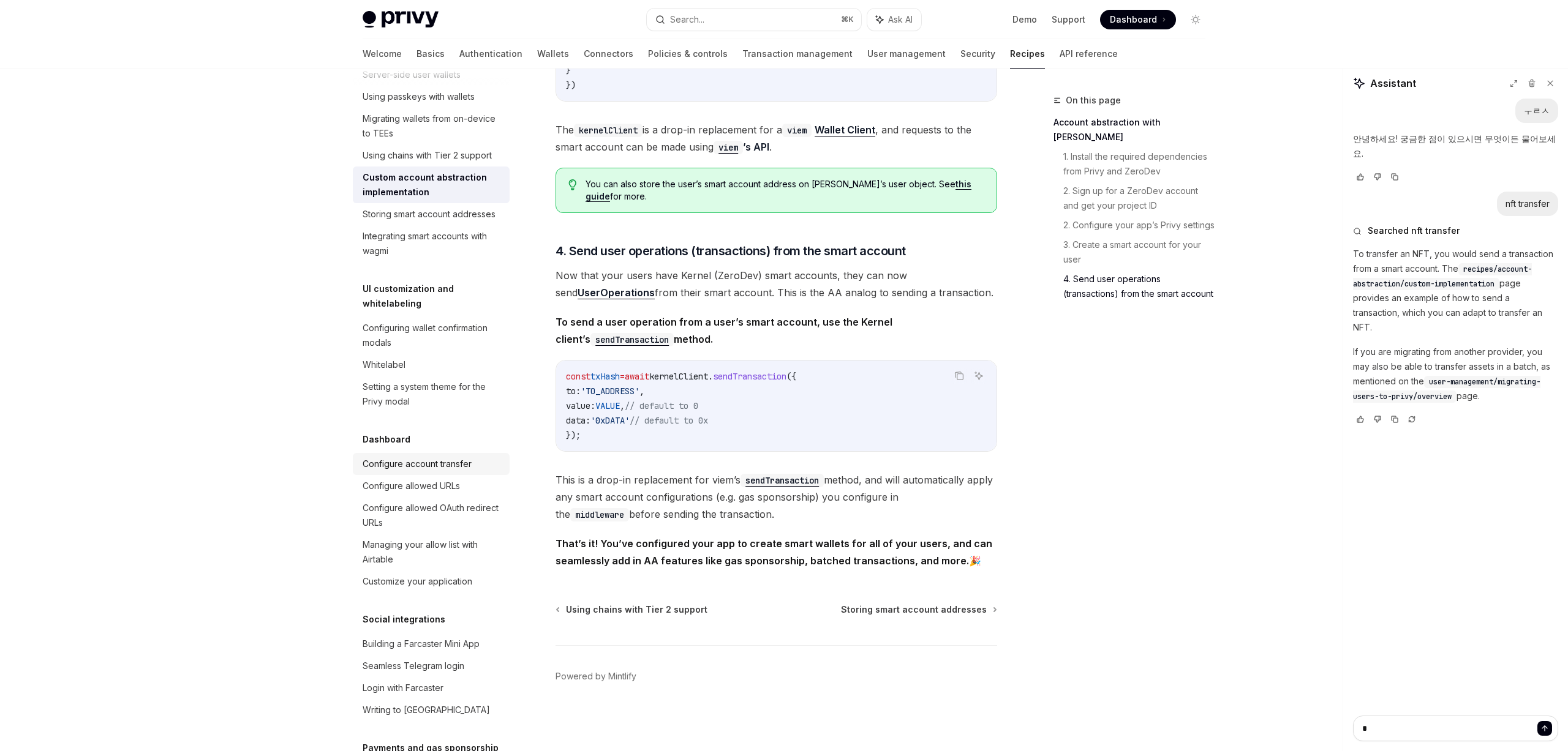
scroll to position [449, 0]
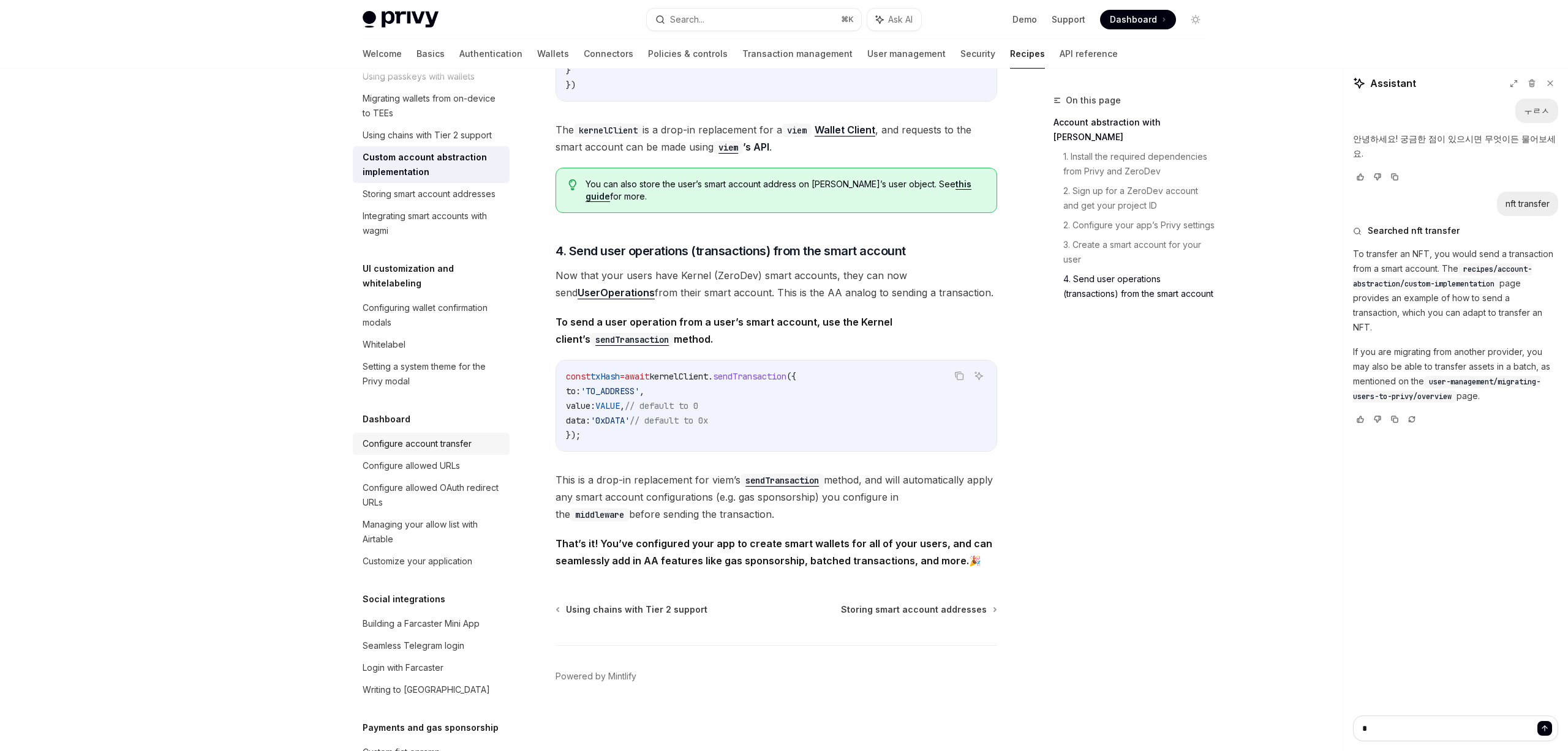
click at [468, 437] on div "Configure account transfer" at bounding box center [417, 444] width 109 height 15
type textarea "*"
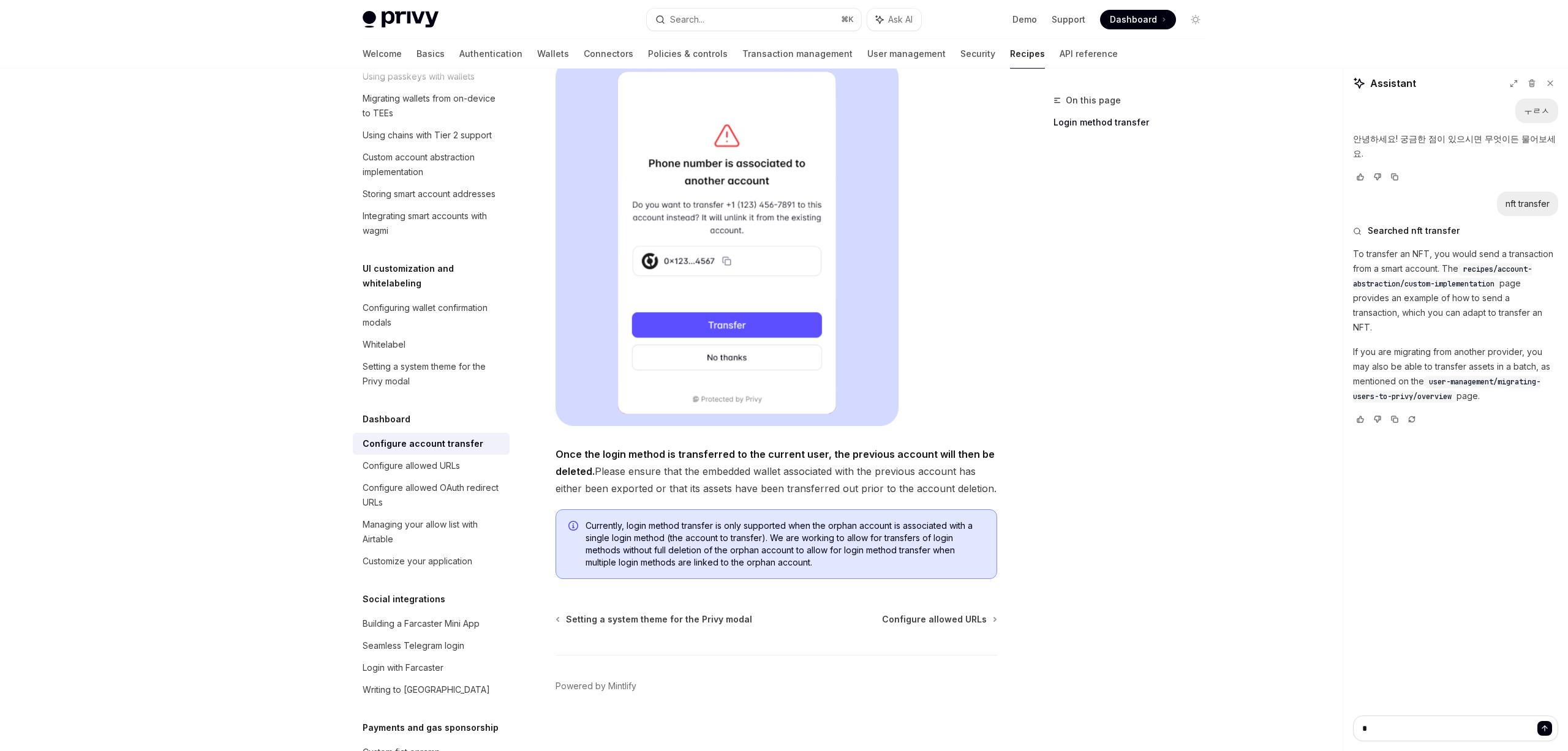
scroll to position [192, 0]
